Goal: Transaction & Acquisition: Purchase product/service

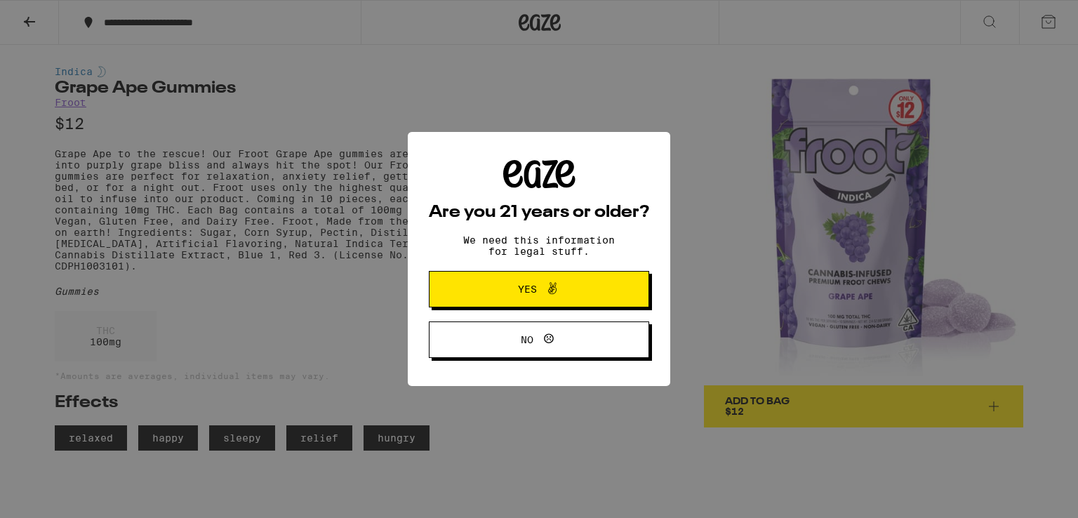
click at [463, 286] on button "Yes" at bounding box center [539, 289] width 220 height 36
